Goal: Information Seeking & Learning: Understand process/instructions

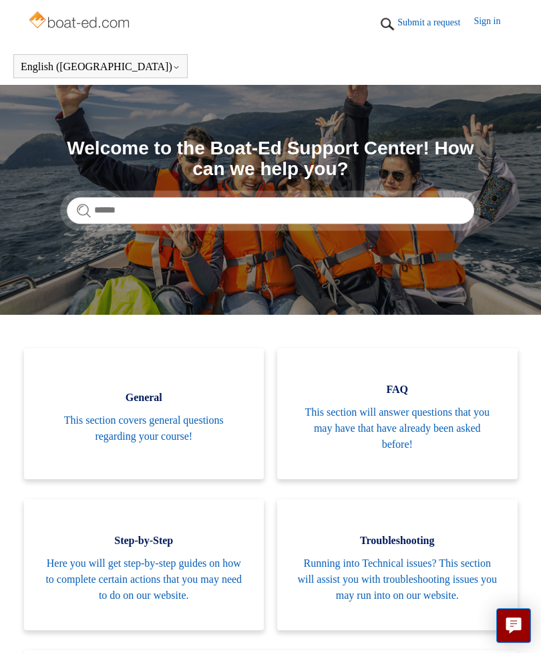
scroll to position [313, 0]
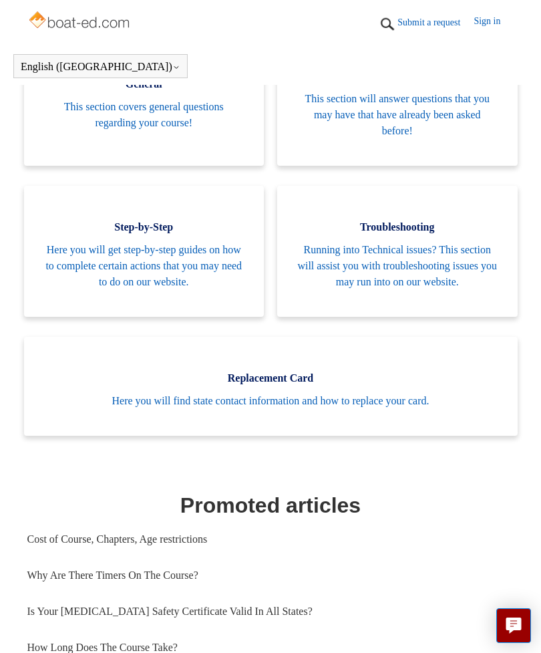
click at [298, 409] on span "Here you will find state contact information and how to replace your card." at bounding box center [271, 401] width 454 height 16
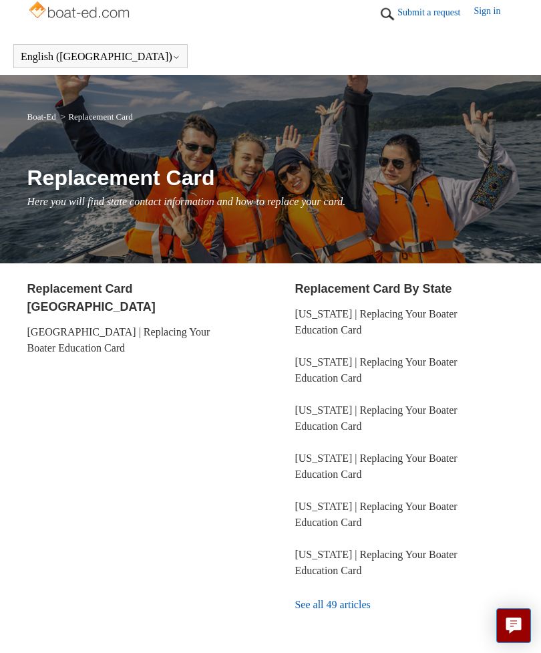
scroll to position [41, 0]
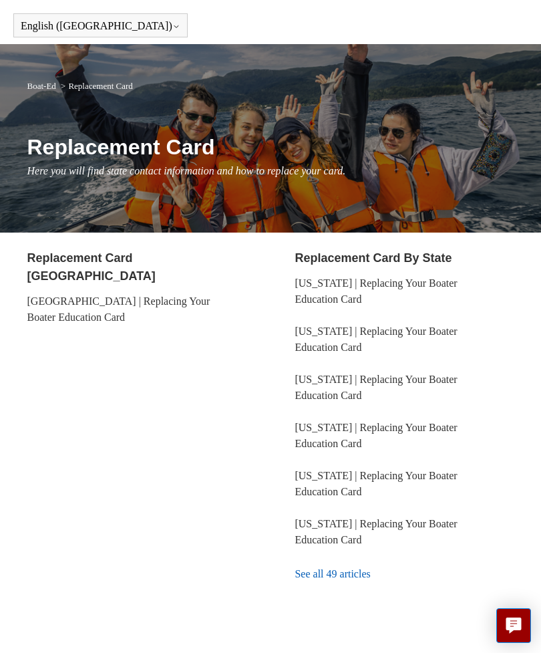
click at [333, 577] on link "See all 49 articles" at bounding box center [404, 574] width 219 height 36
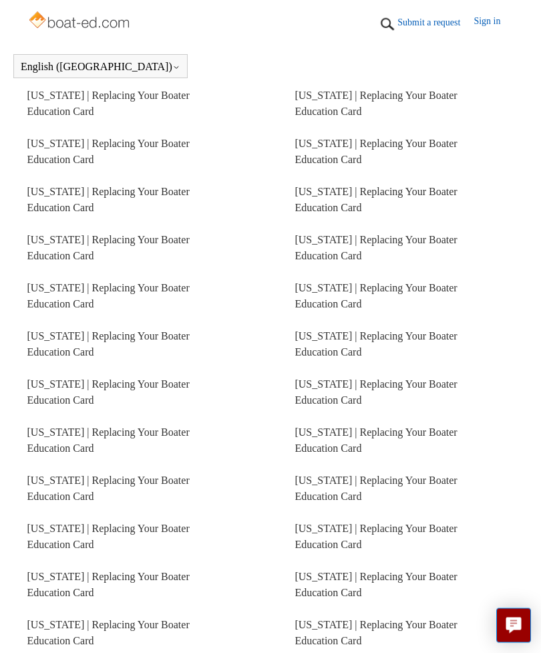
scroll to position [373, 0]
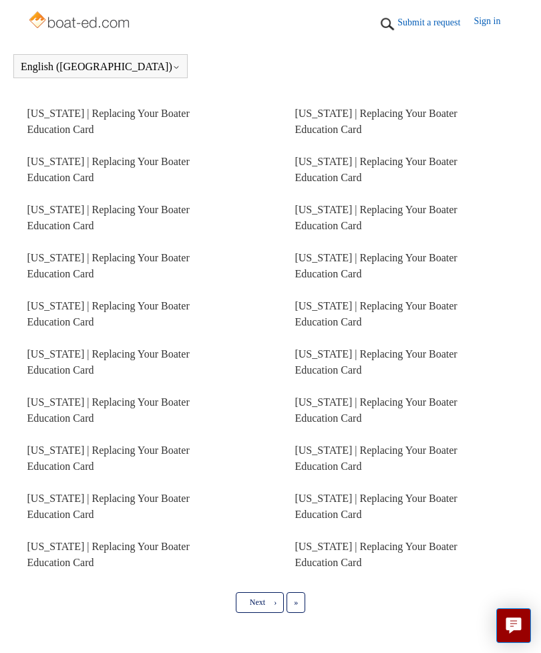
click at [259, 604] on span "Next" at bounding box center [257, 601] width 15 height 9
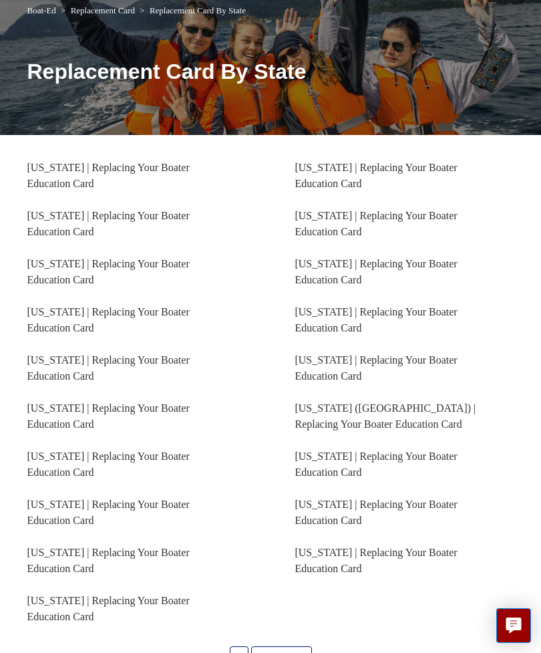
scroll to position [138, 0]
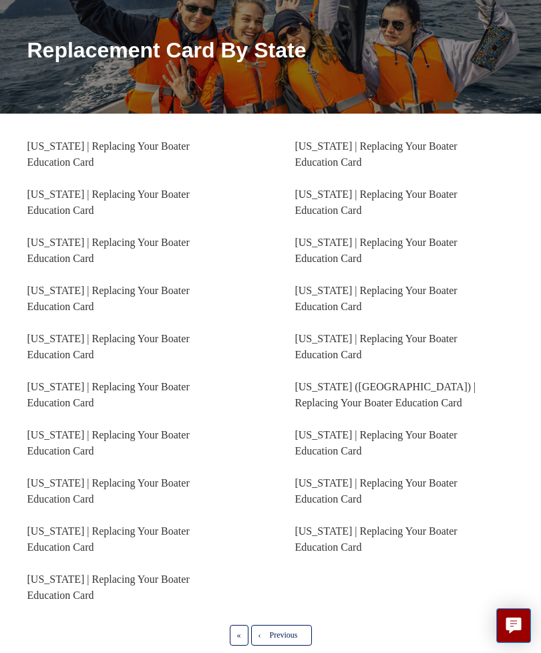
click at [84, 536] on link "[US_STATE] | Replacing Your Boater Education Card" at bounding box center [108, 538] width 162 height 27
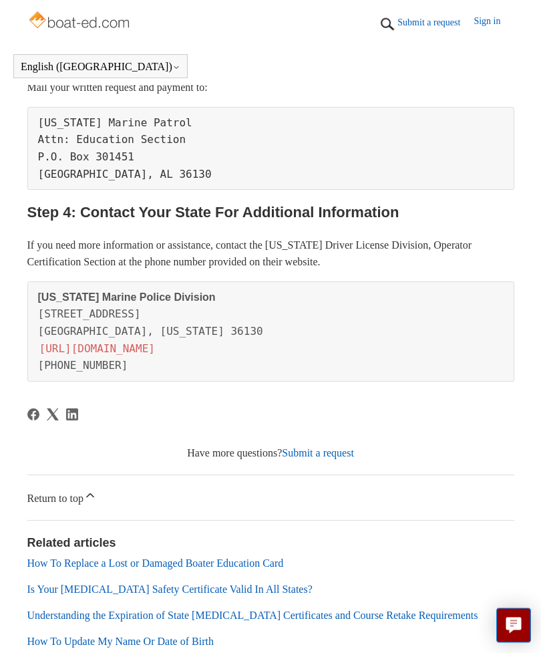
scroll to position [541, 0]
click at [155, 355] on link "https://www.outdooralabama.com/" at bounding box center [97, 347] width 118 height 15
